Goal: Check status: Check status

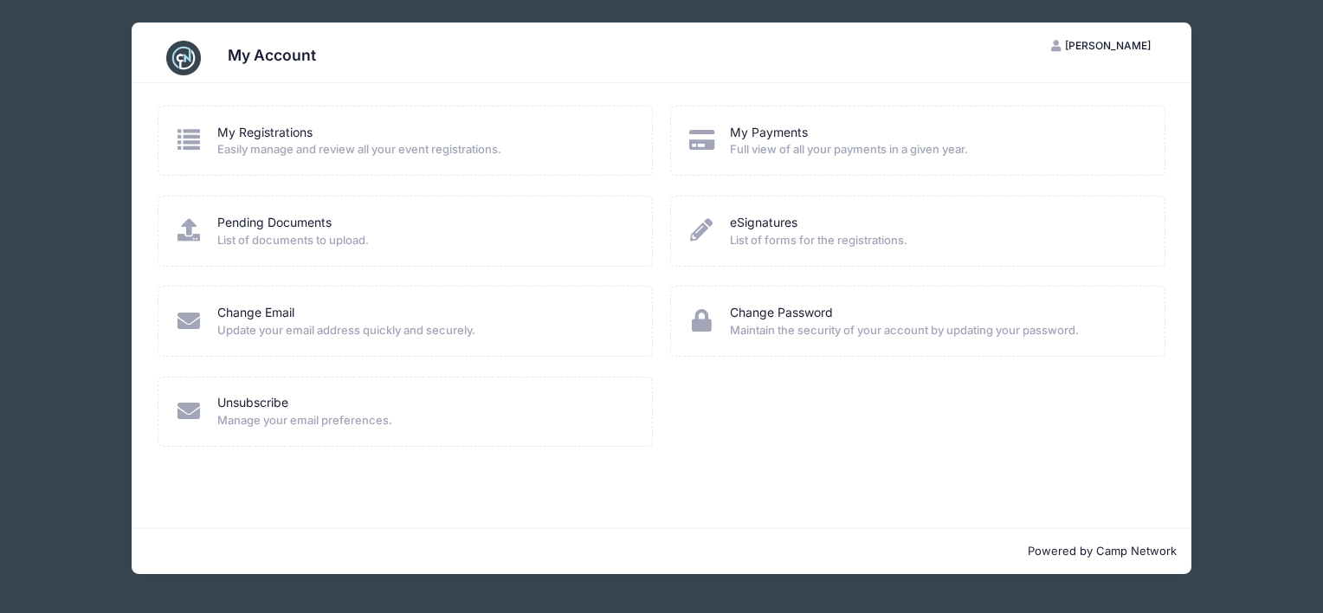
click at [753, 147] on span "Full view of all your payments in a given year." at bounding box center [936, 149] width 412 height 17
click at [755, 130] on link "My Payments" at bounding box center [769, 133] width 78 height 18
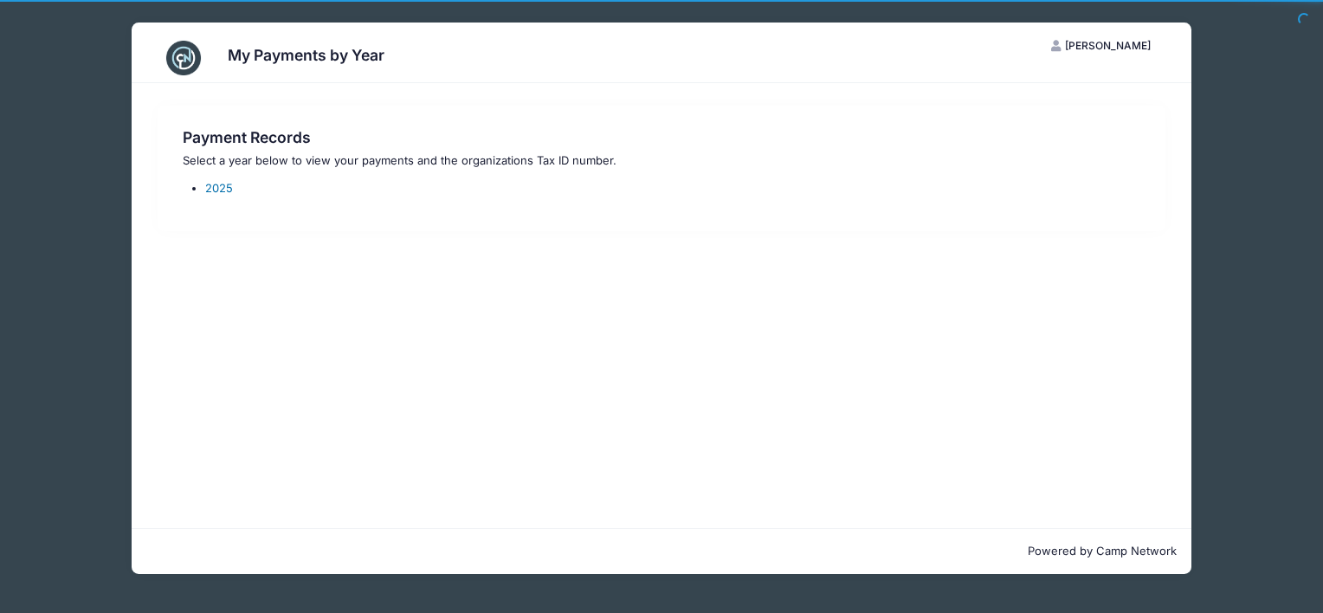
click at [213, 187] on link "2025" at bounding box center [219, 188] width 28 height 14
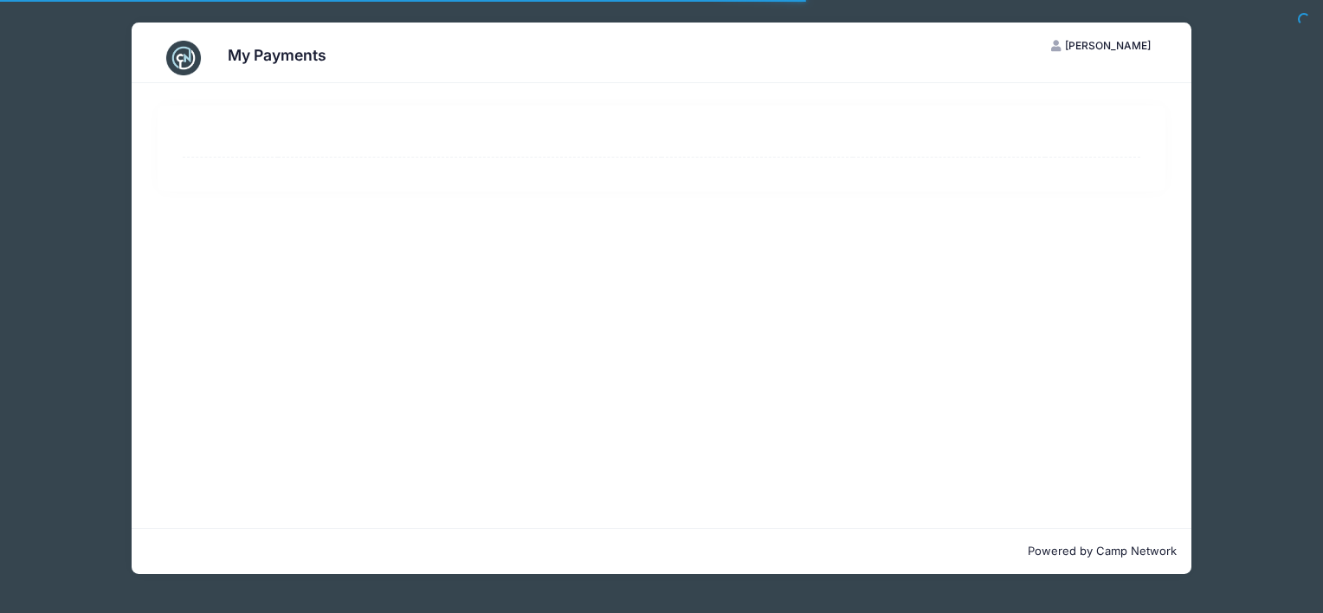
select select "10"
